Goal: Navigation & Orientation: Find specific page/section

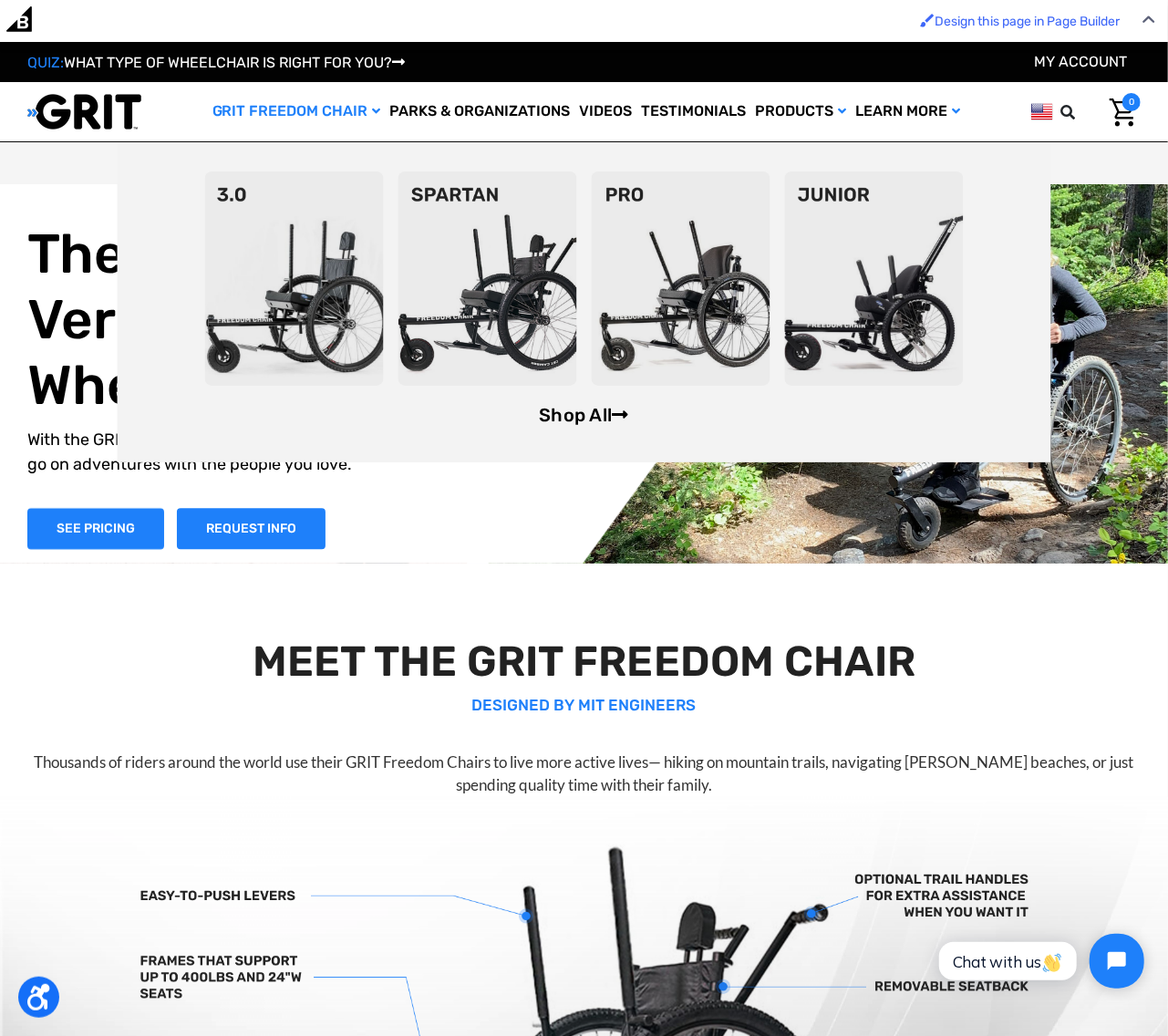
click at [579, 413] on link "Shop All" at bounding box center [584, 415] width 90 height 21
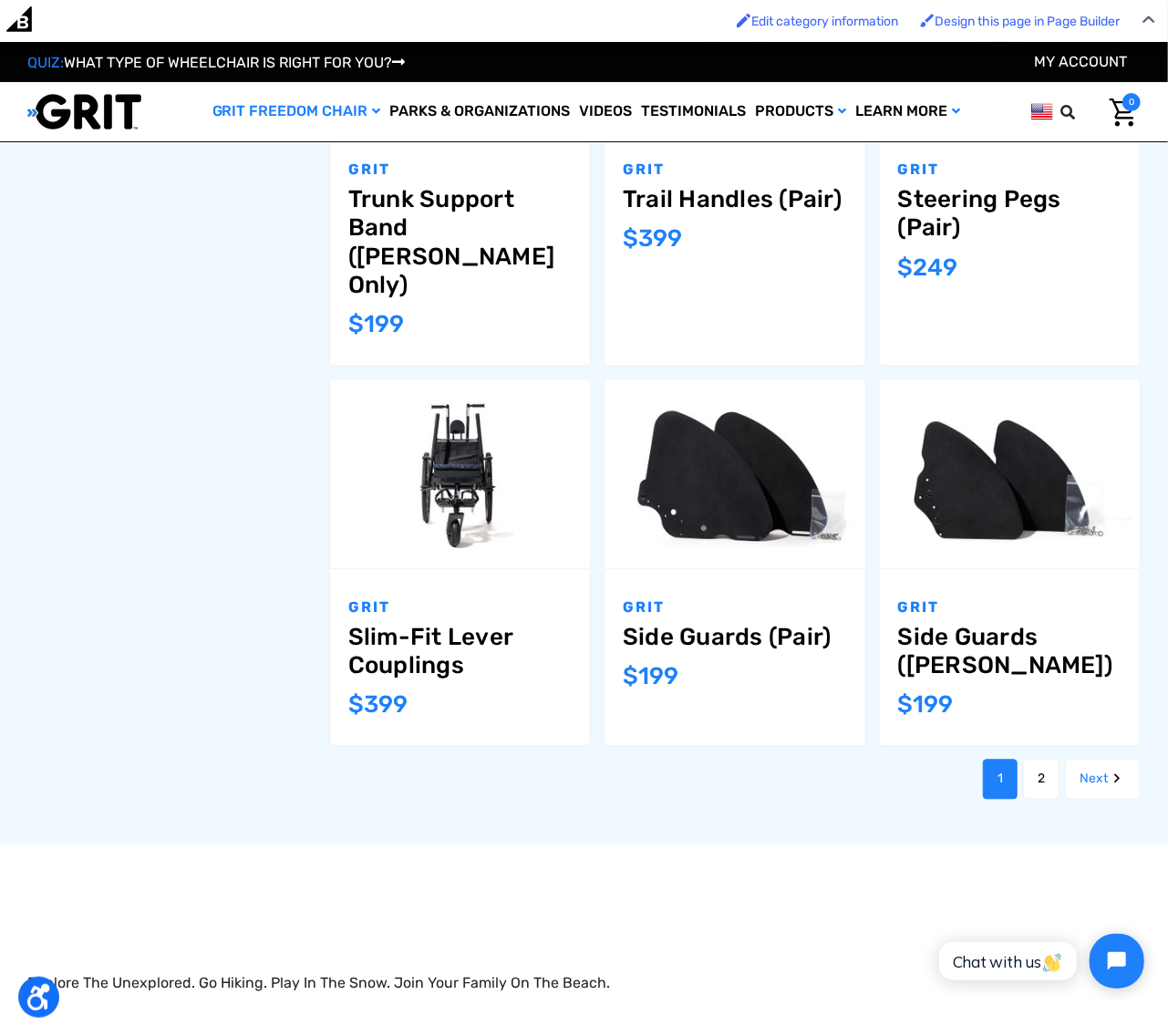
scroll to position [1643, 0]
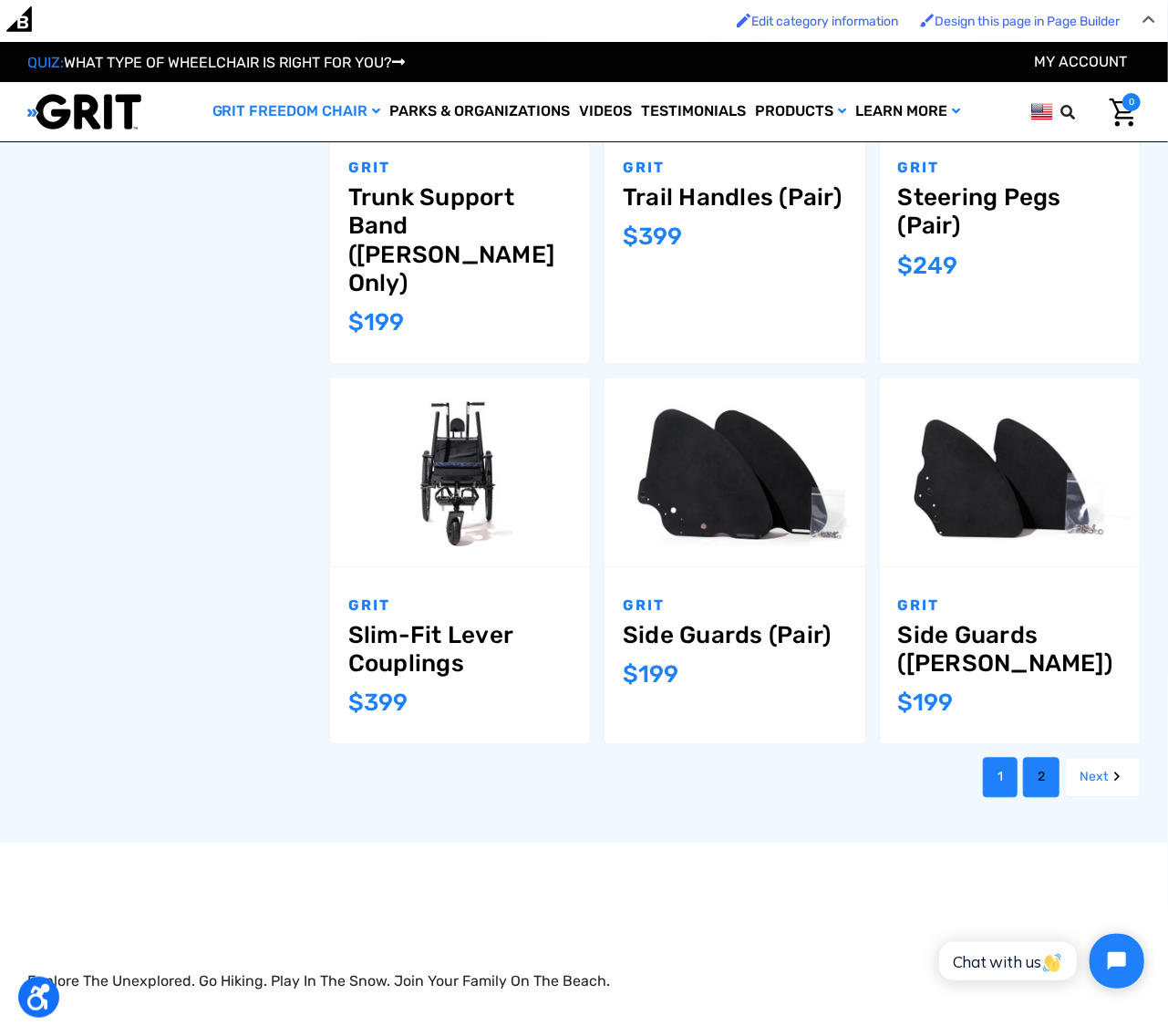
click at [1037, 759] on link "2" at bounding box center [1041, 777] width 36 height 40
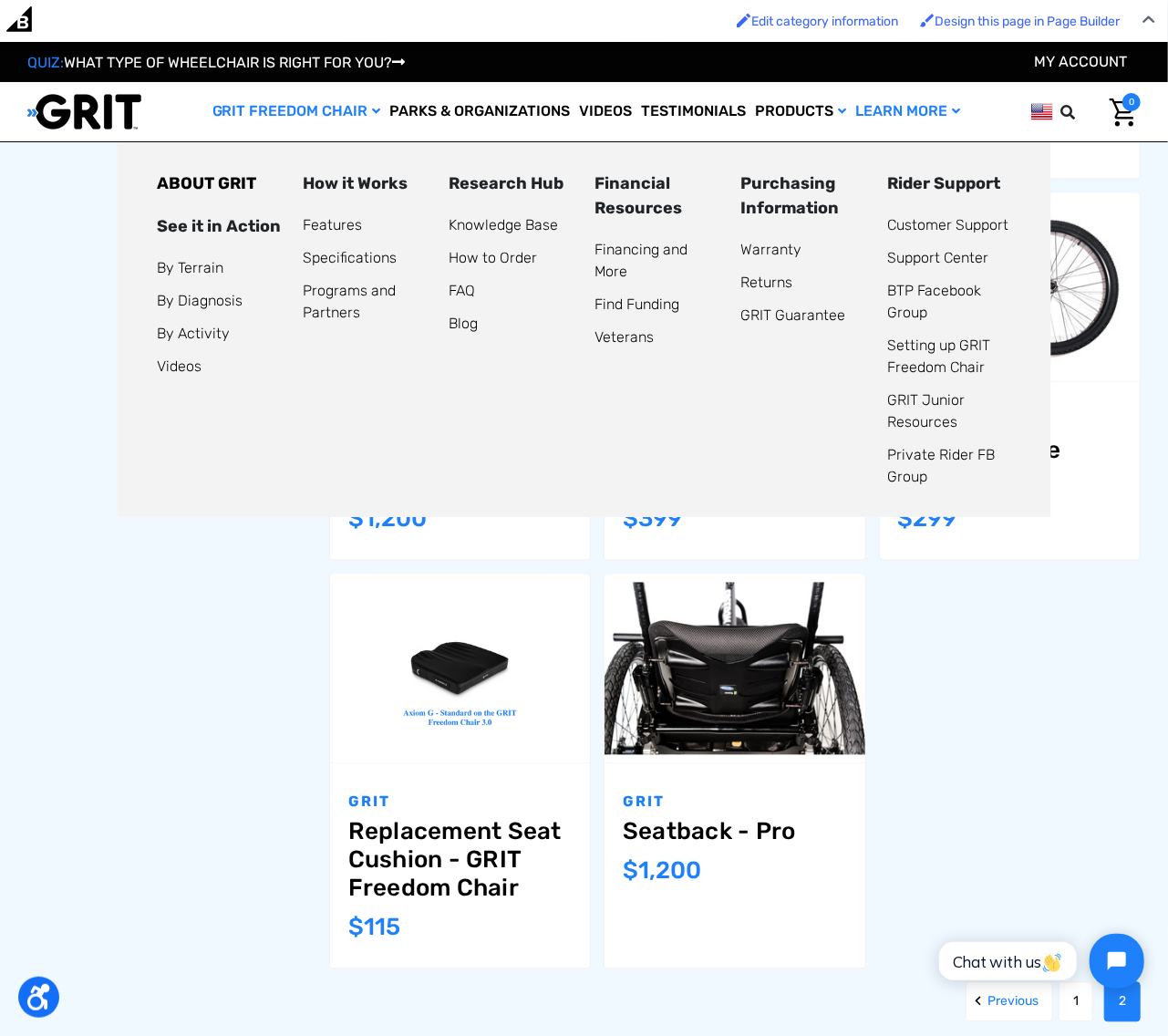
scroll to position [1290, 0]
